Goal: Find specific page/section: Find specific page/section

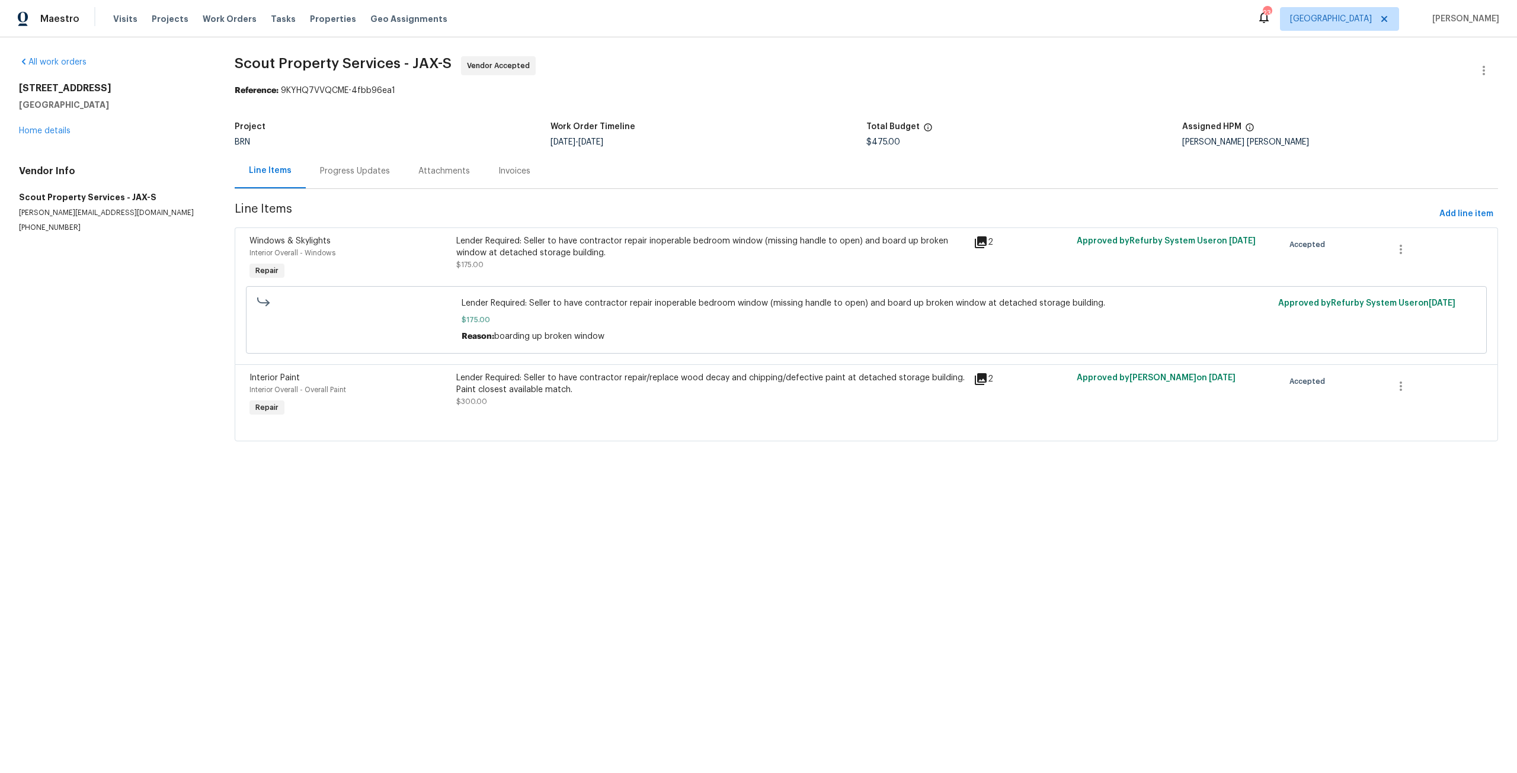
click at [609, 250] on div "Lender Required: Seller to have contractor repair inoperable bedroom window (mi…" at bounding box center [711, 247] width 510 height 24
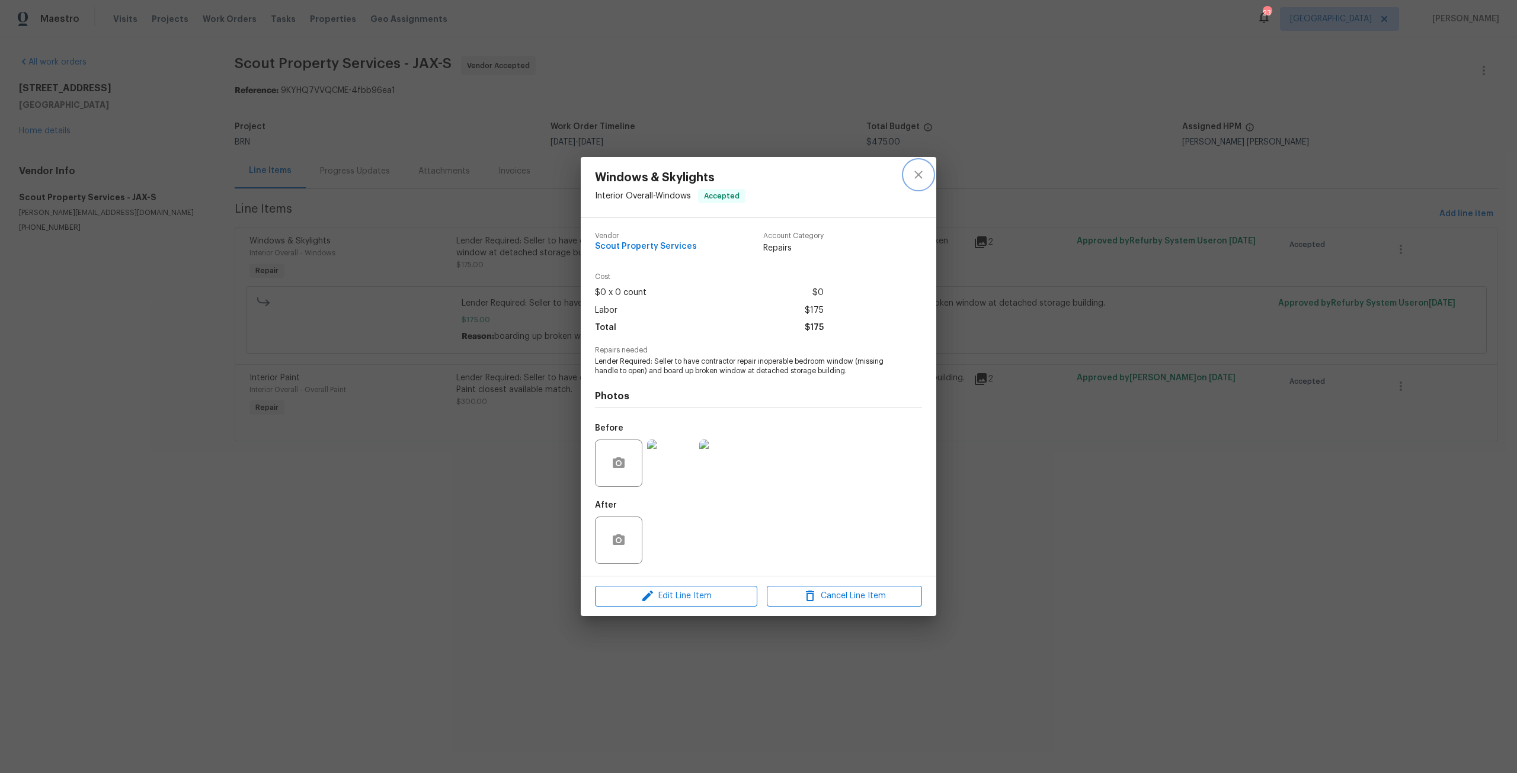
click at [926, 171] on button "close" at bounding box center [918, 175] width 28 height 28
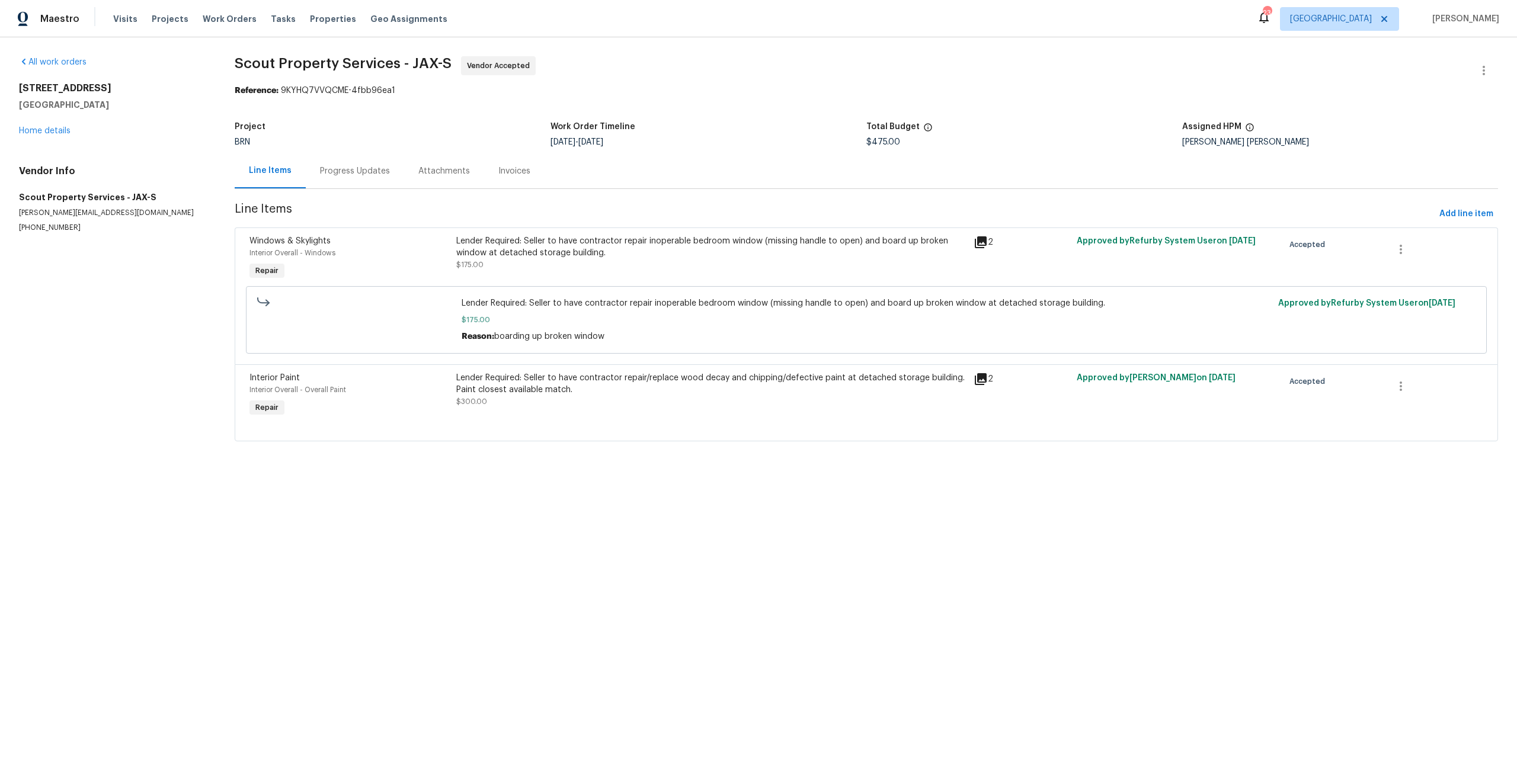
click at [597, 255] on div "Lender Required: Seller to have contractor repair inoperable bedroom window (mi…" at bounding box center [711, 247] width 510 height 24
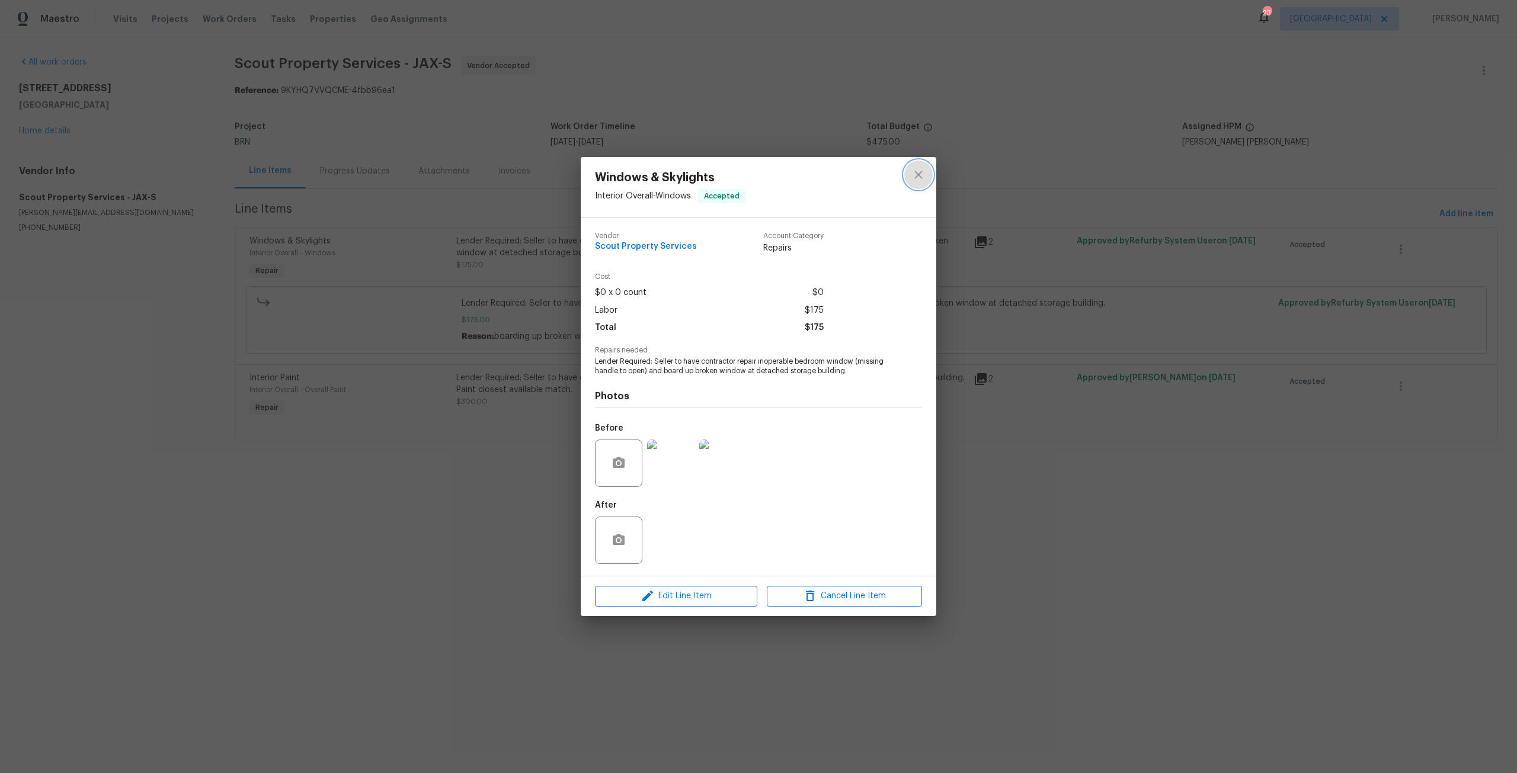
click at [919, 176] on icon "close" at bounding box center [918, 175] width 14 height 14
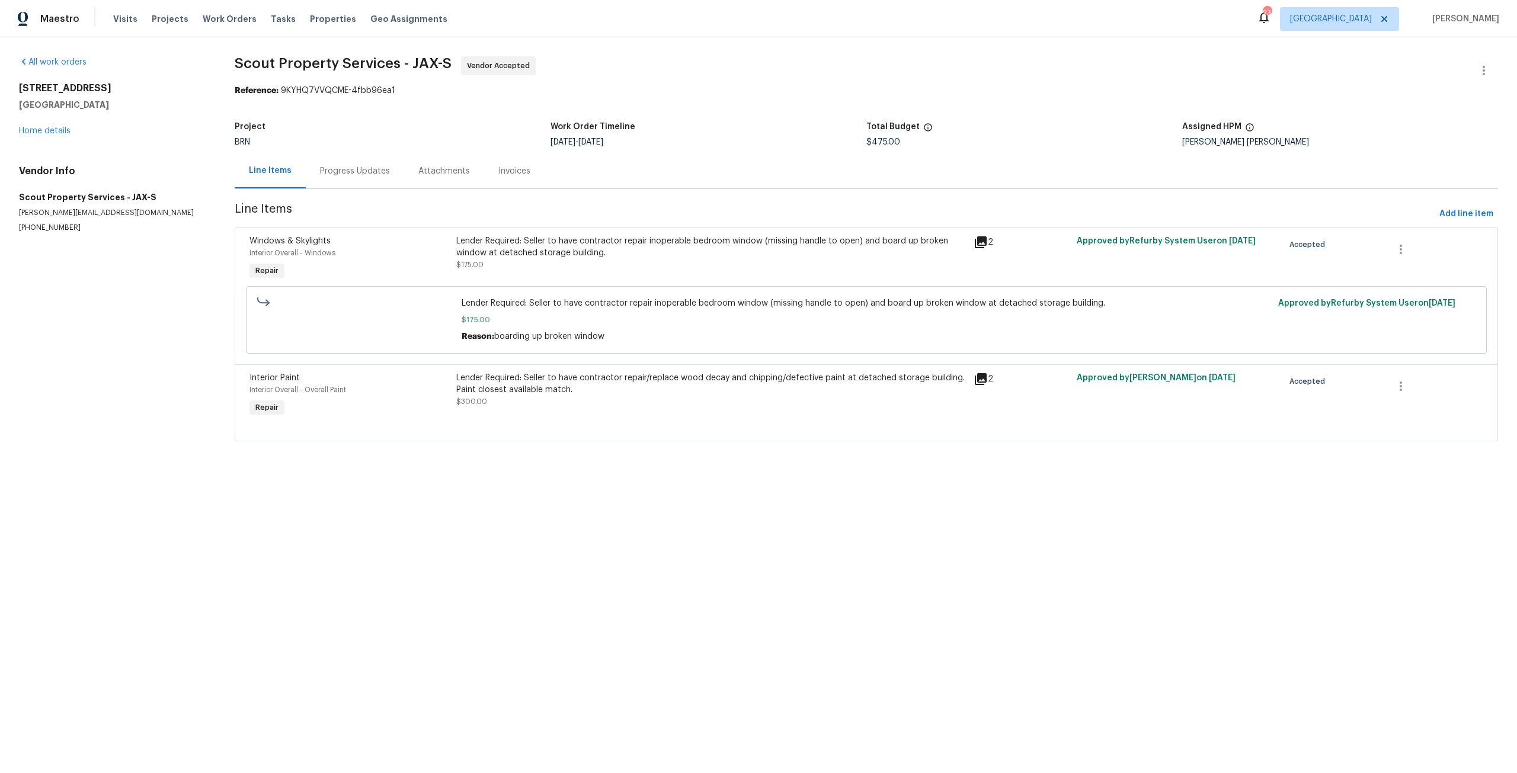
click at [696, 232] on div "Lender Required: Seller to have contractor repair inoperable bedroom window (mi…" at bounding box center [711, 259] width 517 height 55
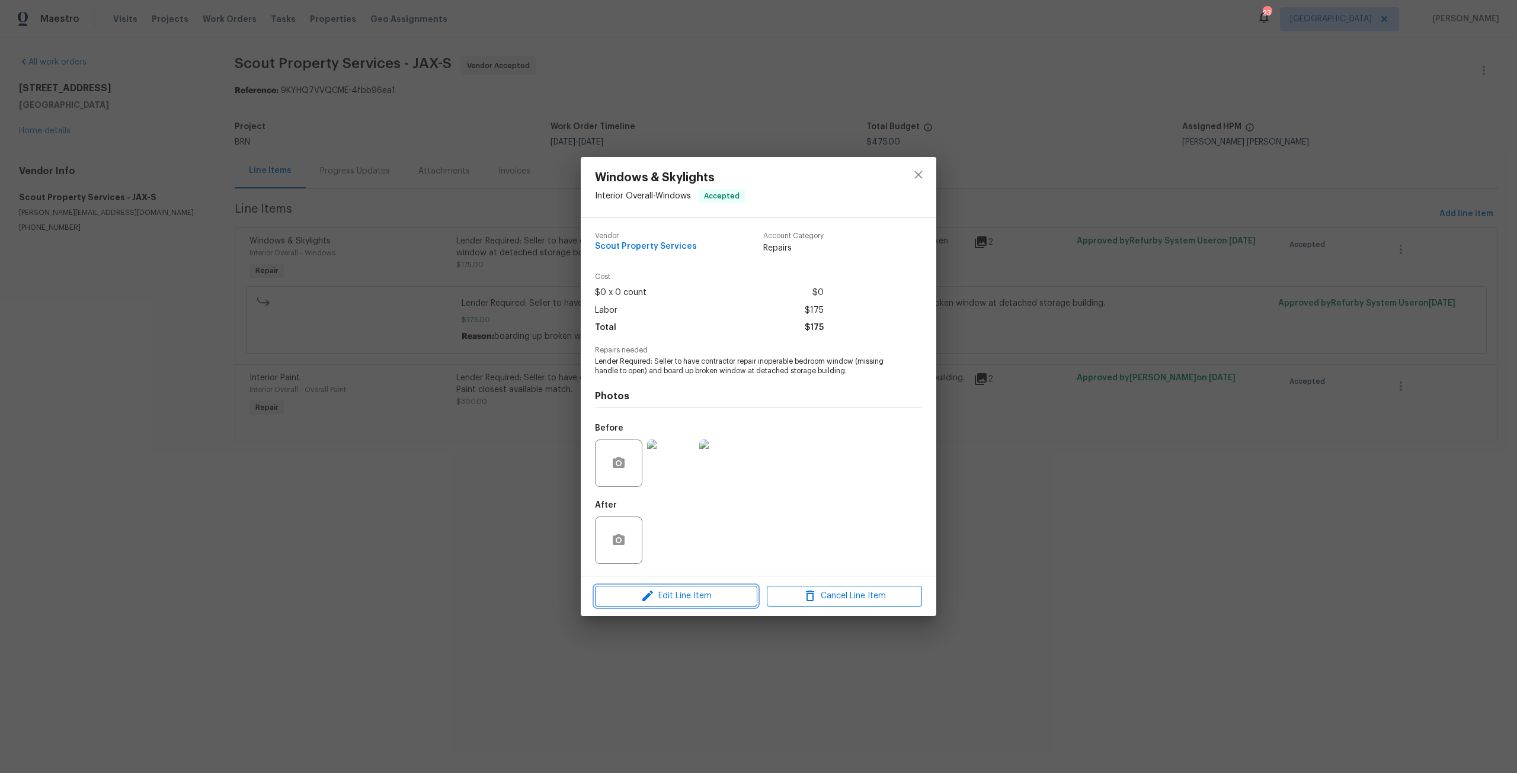
click at [707, 597] on span "Edit Line Item" at bounding box center [676, 596] width 155 height 15
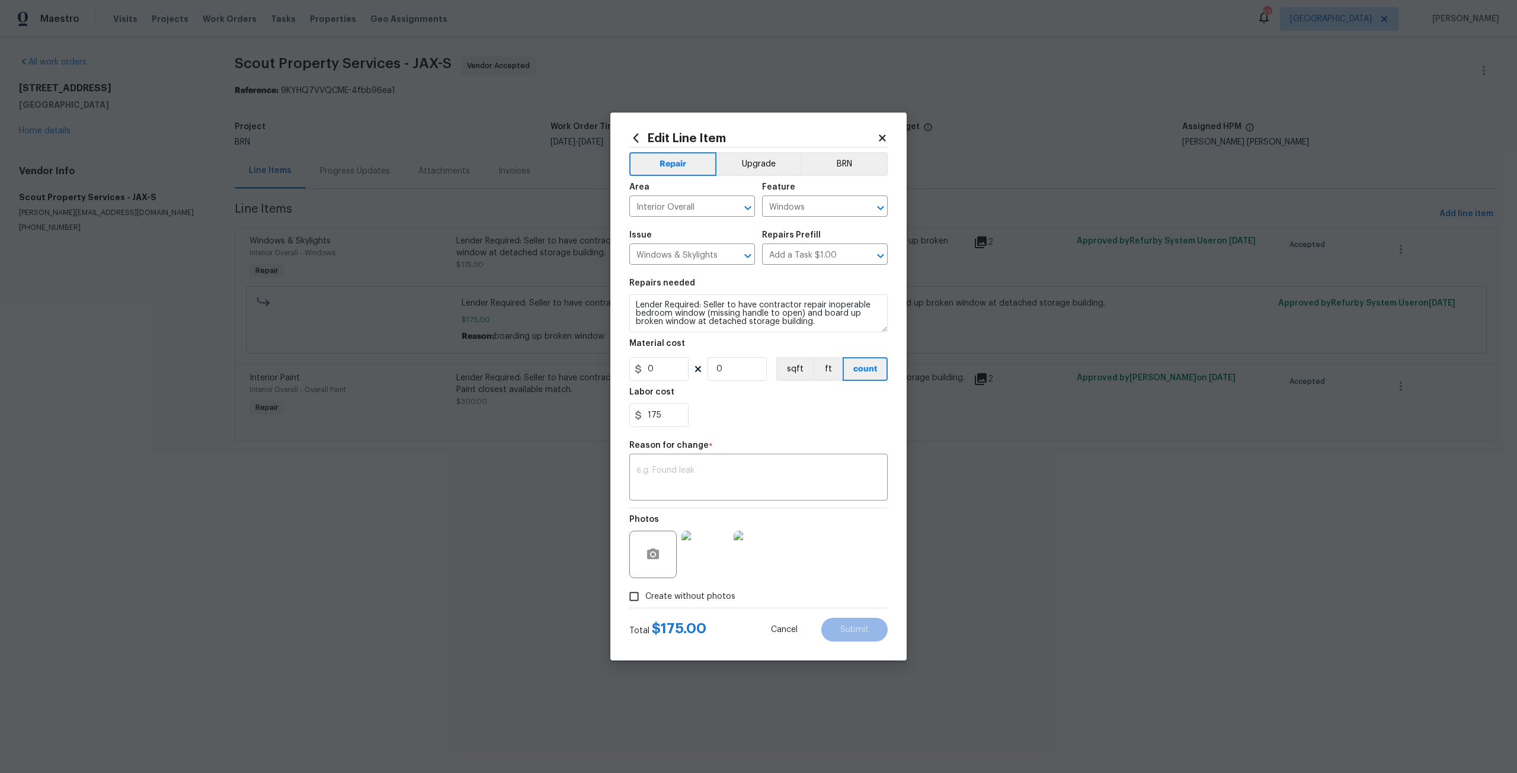
click at [886, 136] on icon at bounding box center [882, 138] width 11 height 11
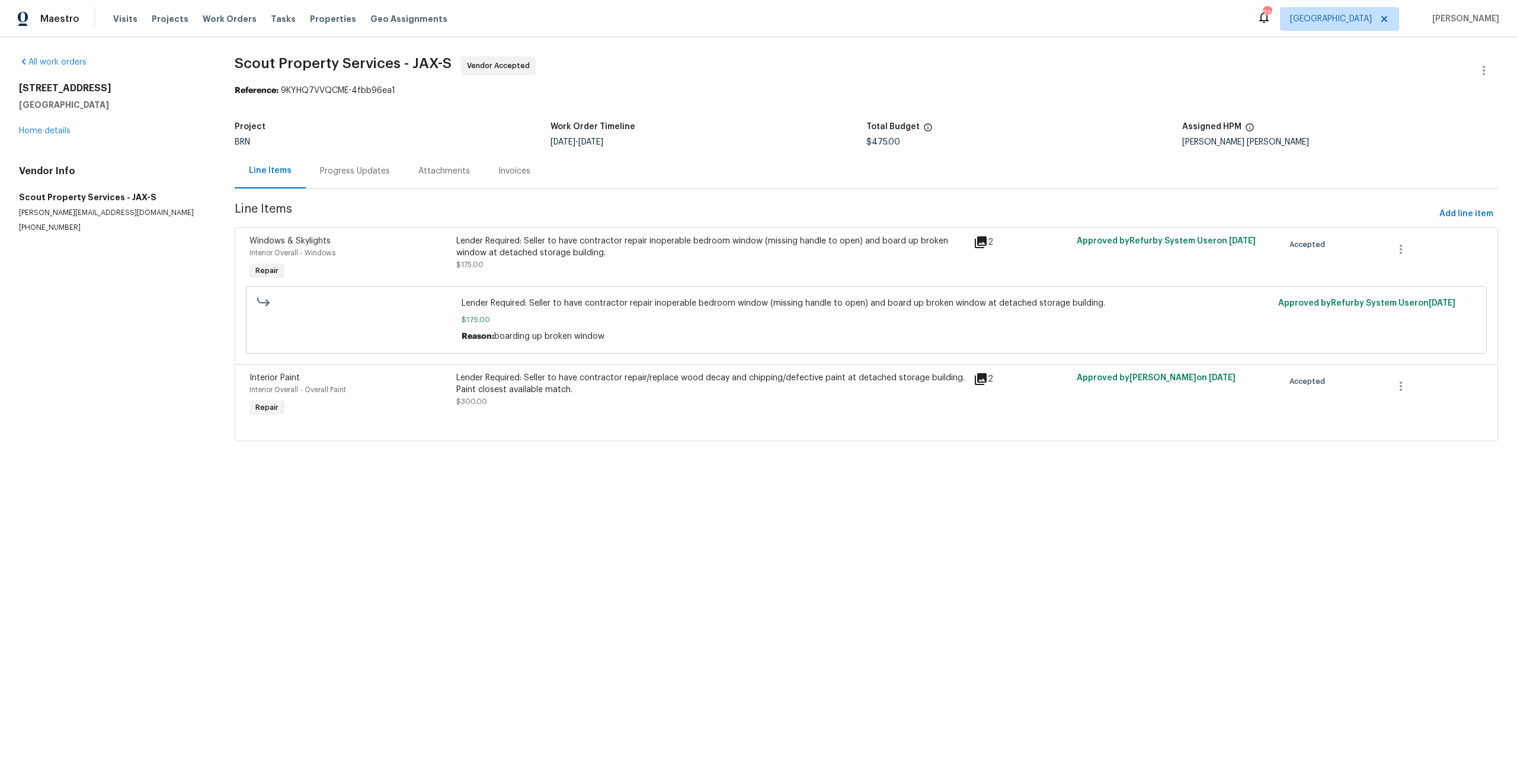
click at [596, 256] on div "Lender Required: Seller to have contractor repair inoperable bedroom window (mi…" at bounding box center [711, 247] width 510 height 24
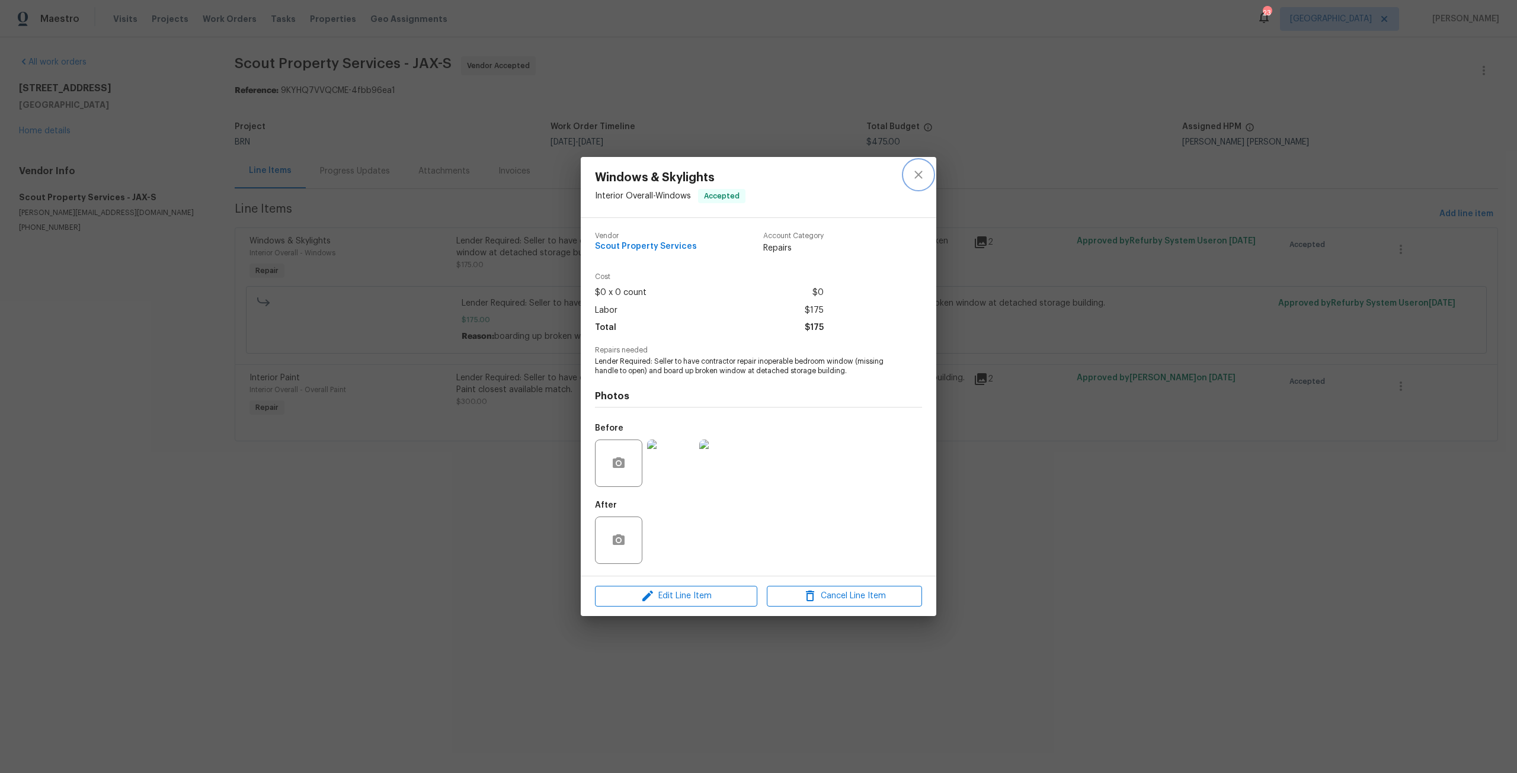
click at [919, 167] on button "close" at bounding box center [918, 175] width 28 height 28
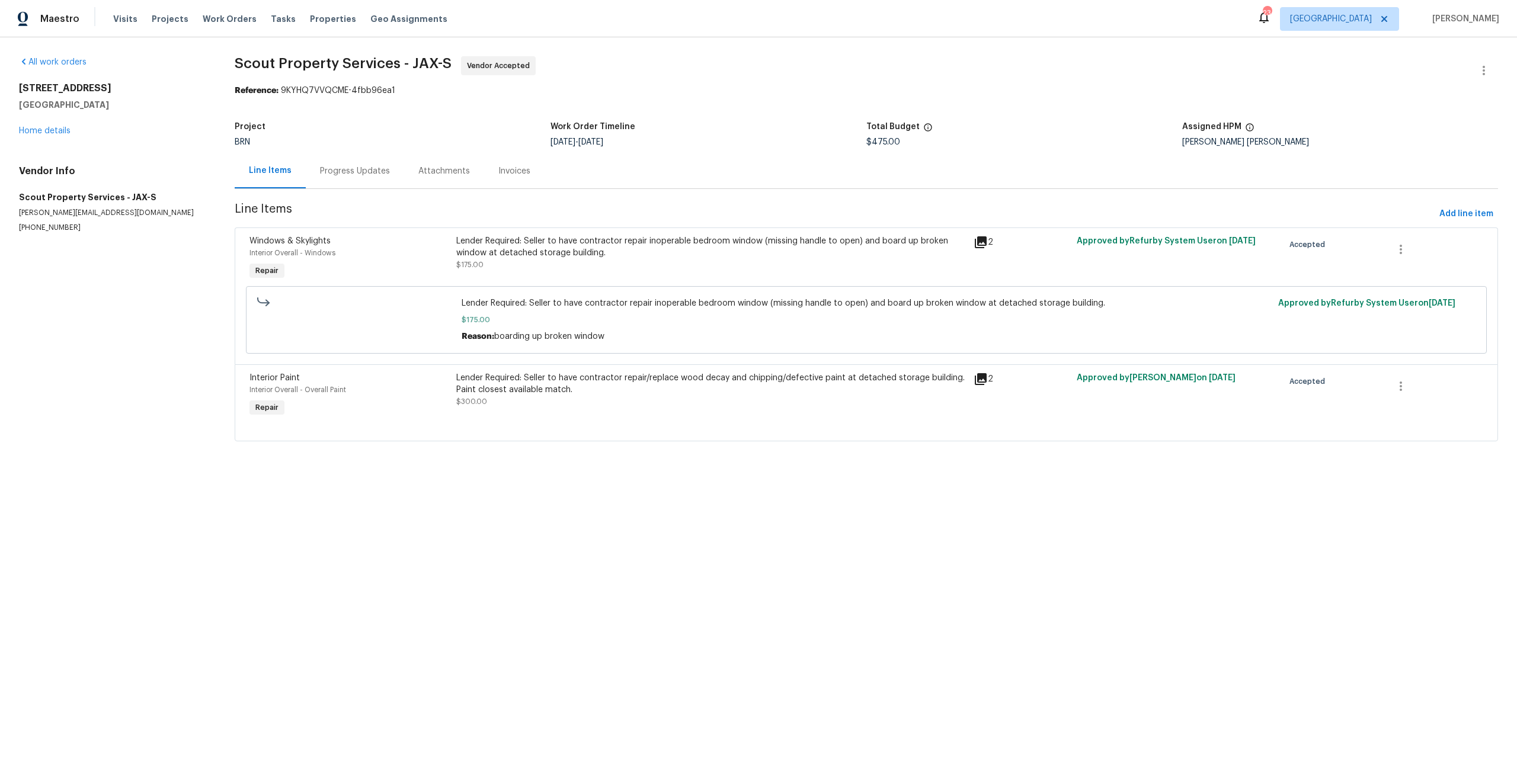
click at [602, 302] on span "Lender Required: Seller to have contractor repair inoperable bedroom window (mi…" at bounding box center [867, 304] width 810 height 12
click at [625, 253] on div "Lender Required: Seller to have contractor repair inoperable bedroom window (mi…" at bounding box center [711, 247] width 510 height 24
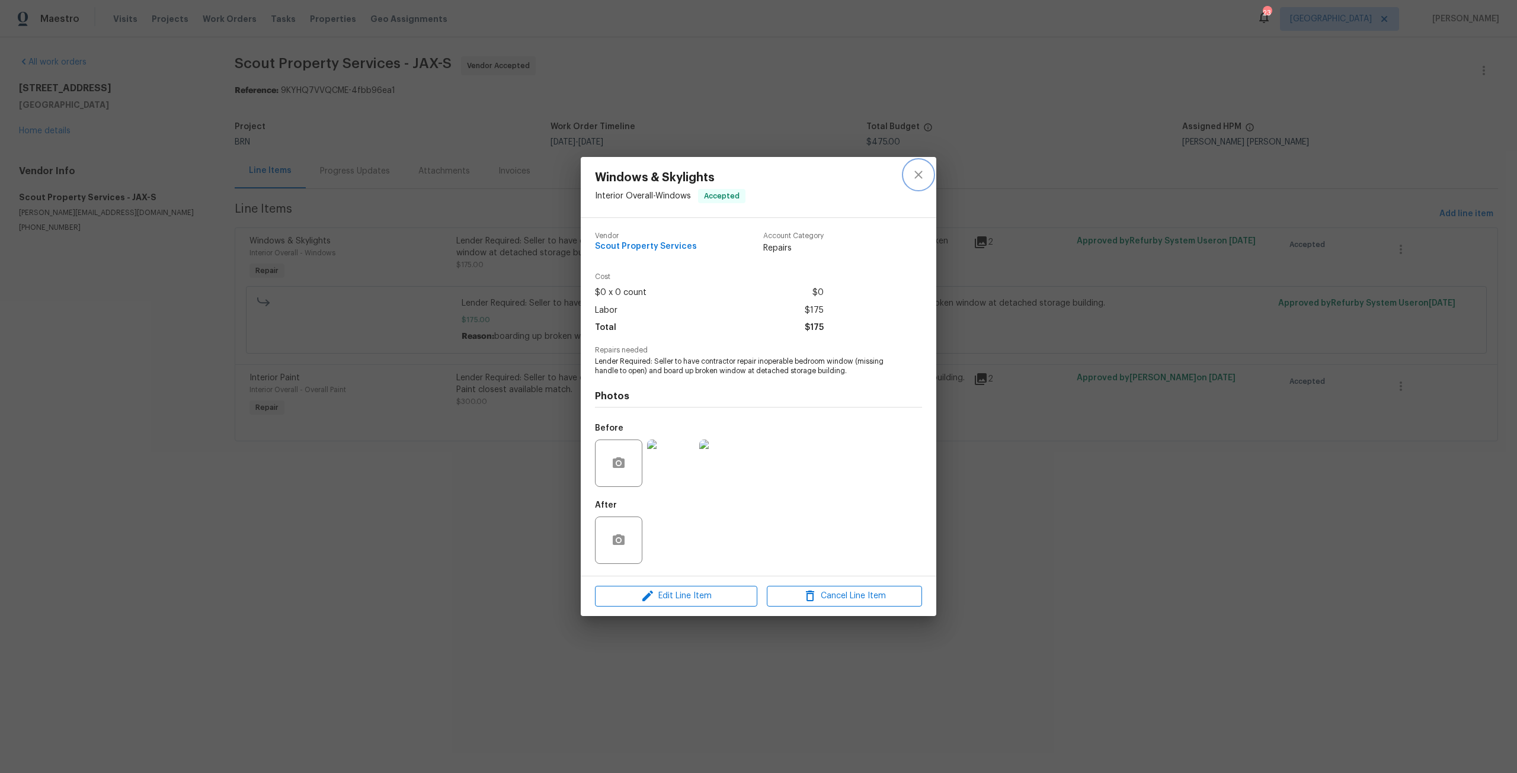
click at [914, 177] on icon "close" at bounding box center [918, 175] width 14 height 14
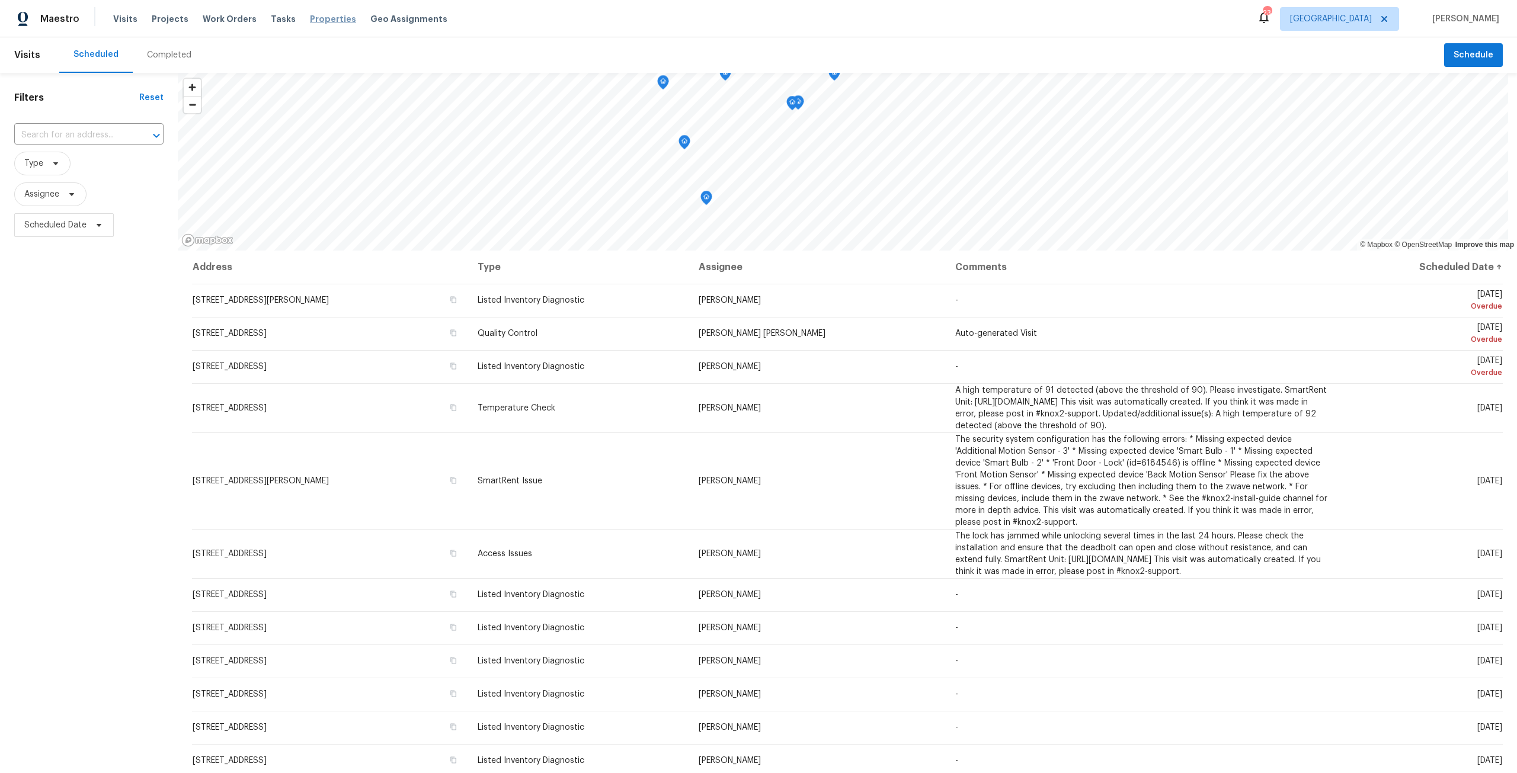
click at [333, 21] on span "Properties" at bounding box center [333, 19] width 46 height 12
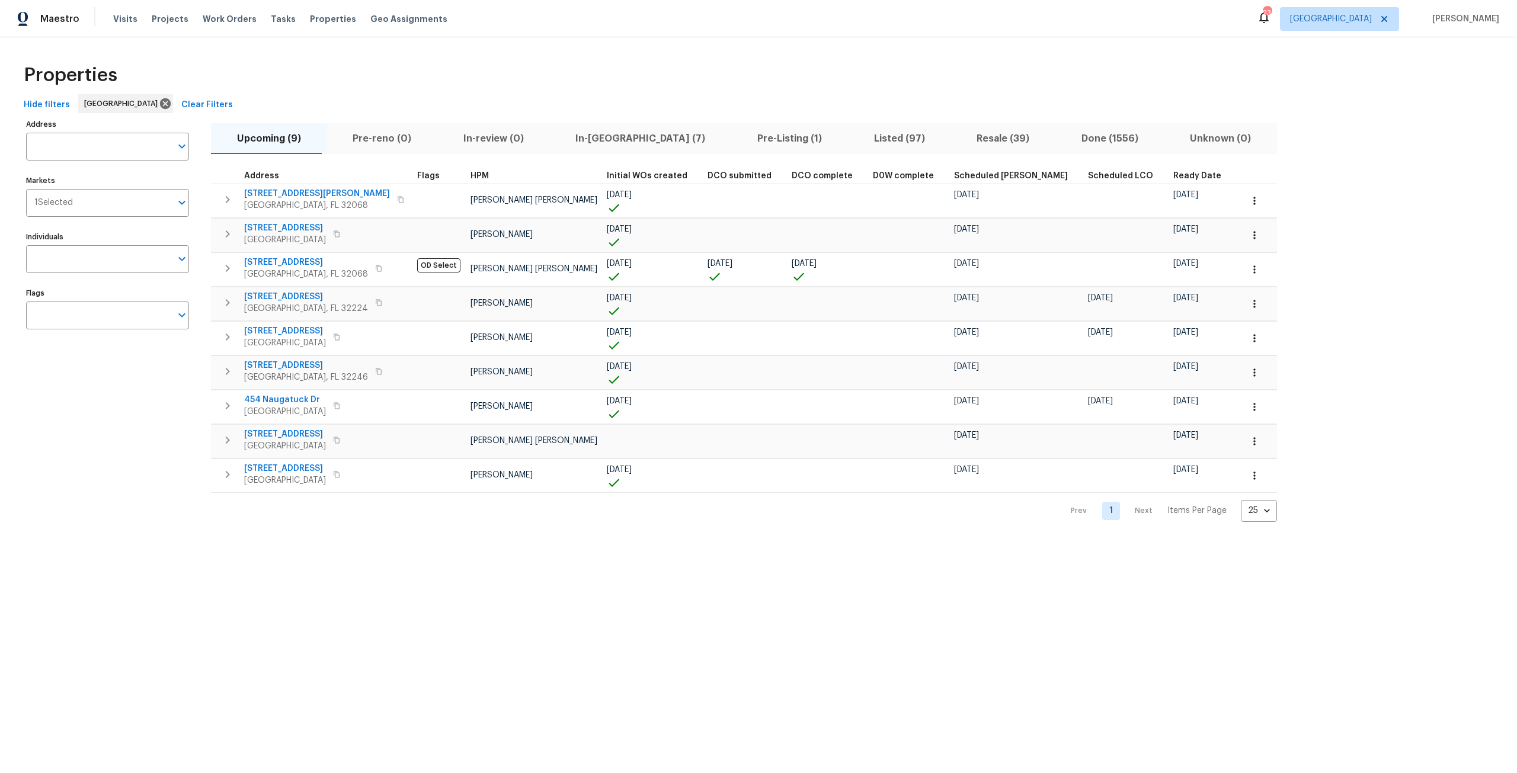
click at [958, 144] on span "Resale (39)" at bounding box center [1003, 138] width 91 height 17
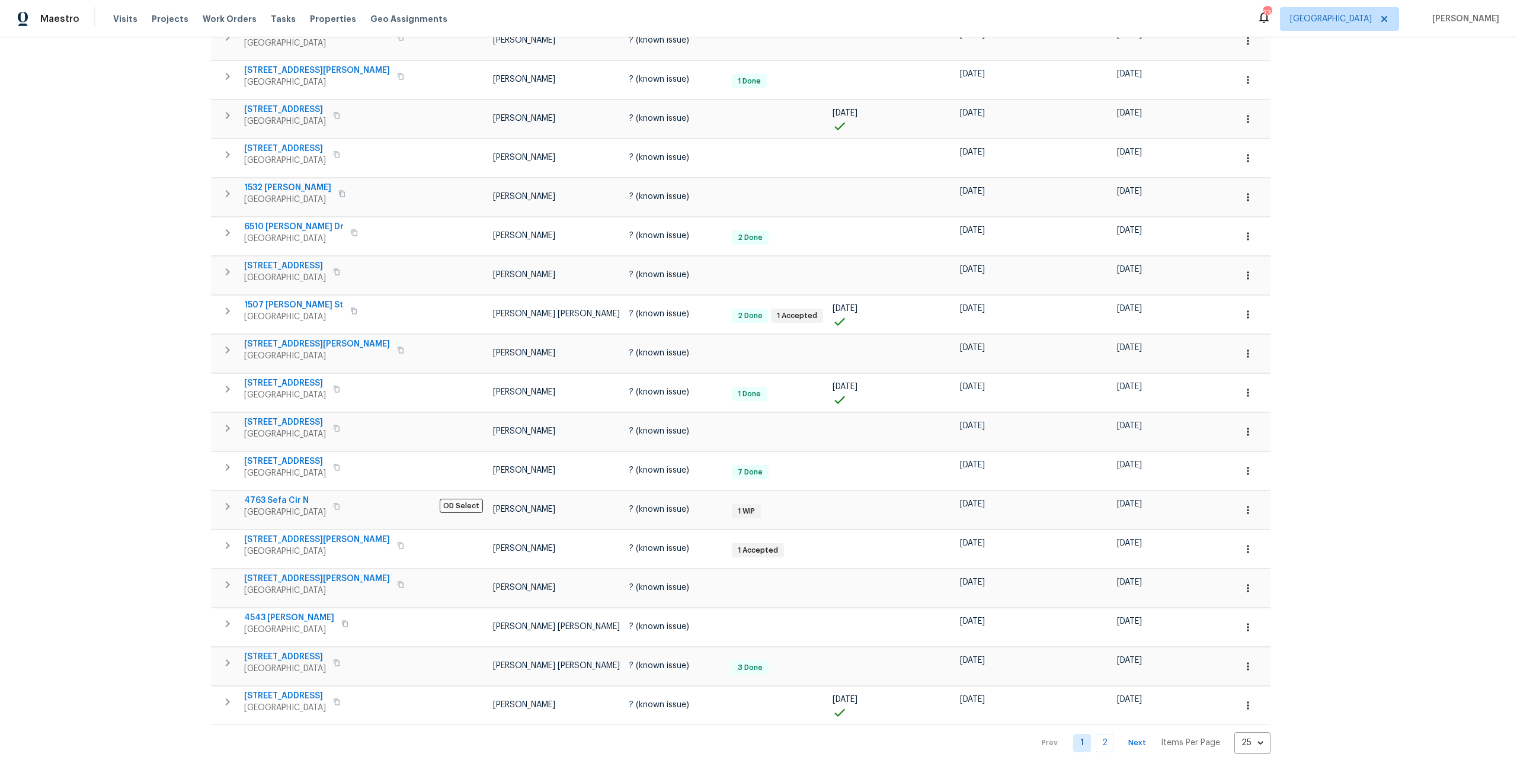
scroll to position [445, 0]
drag, startPoint x: 1126, startPoint y: 738, endPoint x: 1119, endPoint y: 737, distance: 7.3
click at [1124, 738] on body "Maestro Visits Projects Work Orders Tasks Properties Geo Assignments 23 [GEOGRA…" at bounding box center [758, 386] width 1517 height 773
click at [1115, 695] on li "50" at bounding box center [1114, 706] width 55 height 36
type input "50"
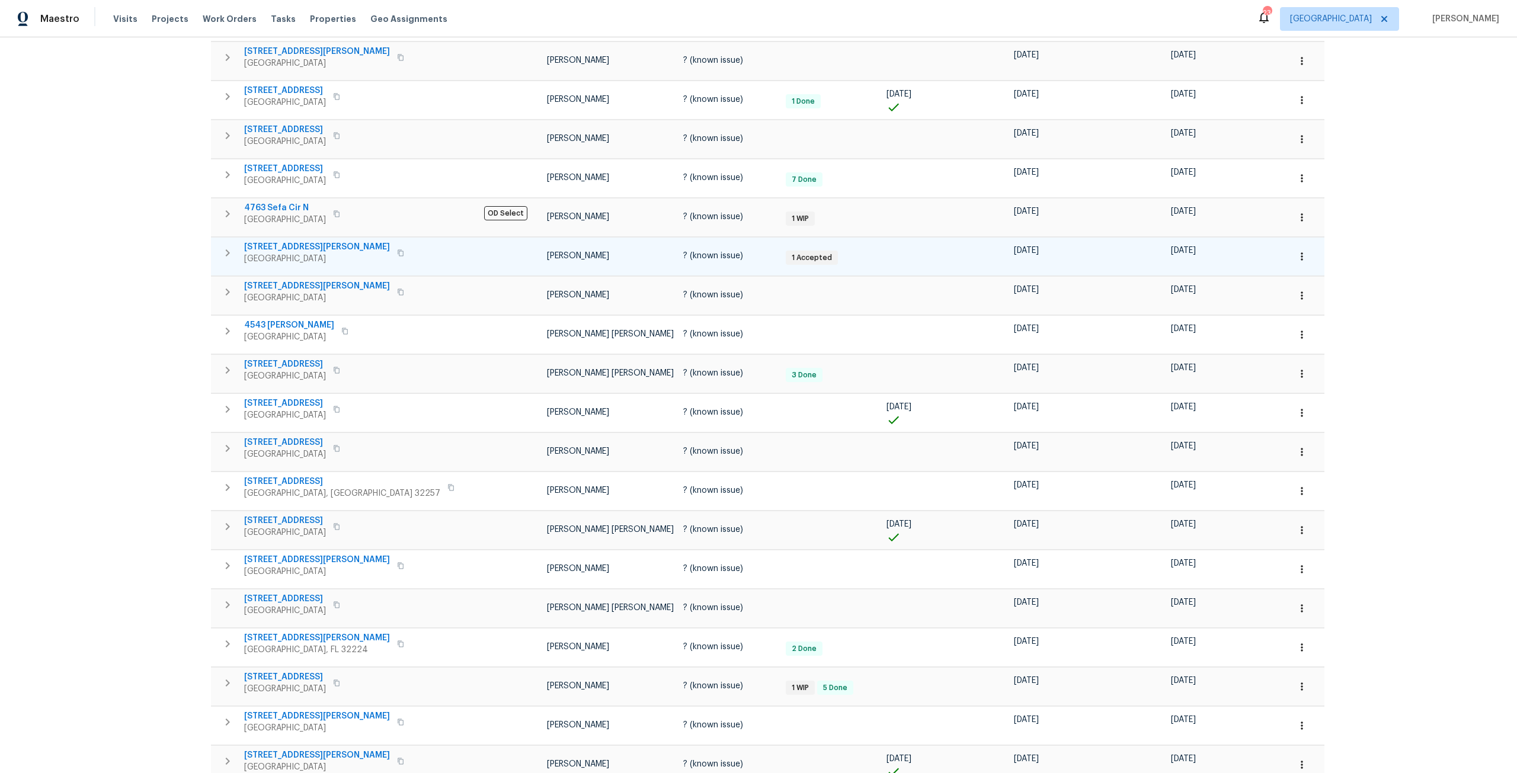
scroll to position [993, 0]
